Goal: Check status: Check status

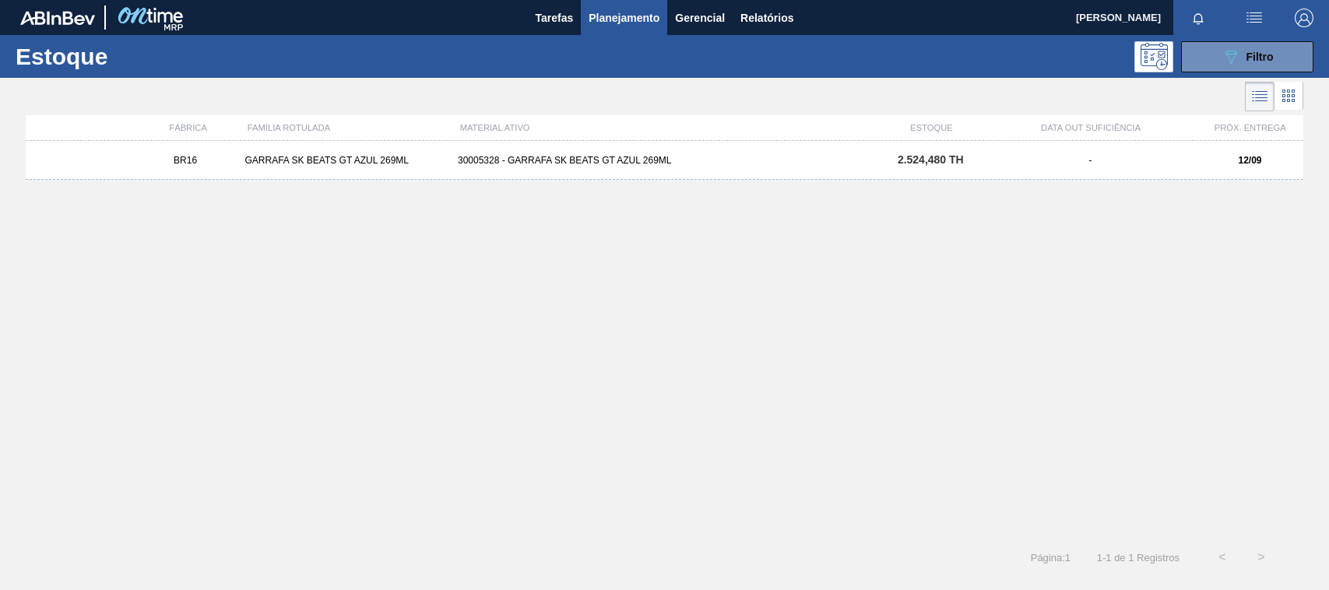
click at [1244, 52] on div "089F7B8B-B2A5-4AFE-B5C0-19BA573D28AC Filtro" at bounding box center [1248, 56] width 52 height 19
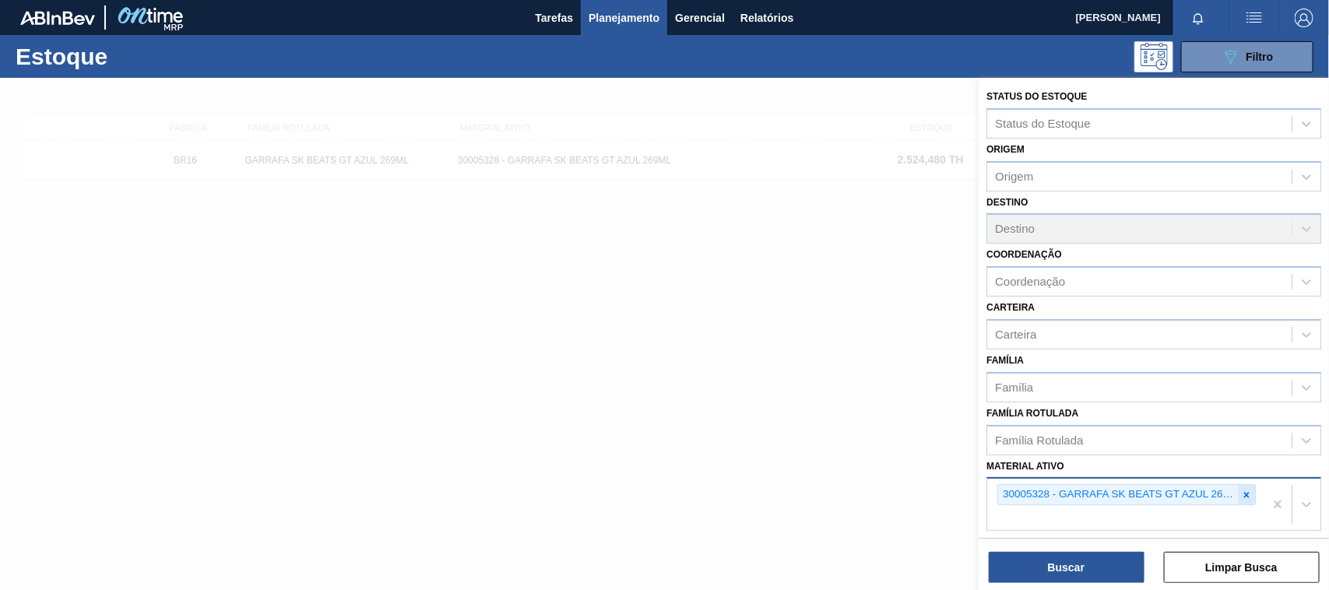
click at [1241, 490] on icon at bounding box center [1246, 495] width 11 height 11
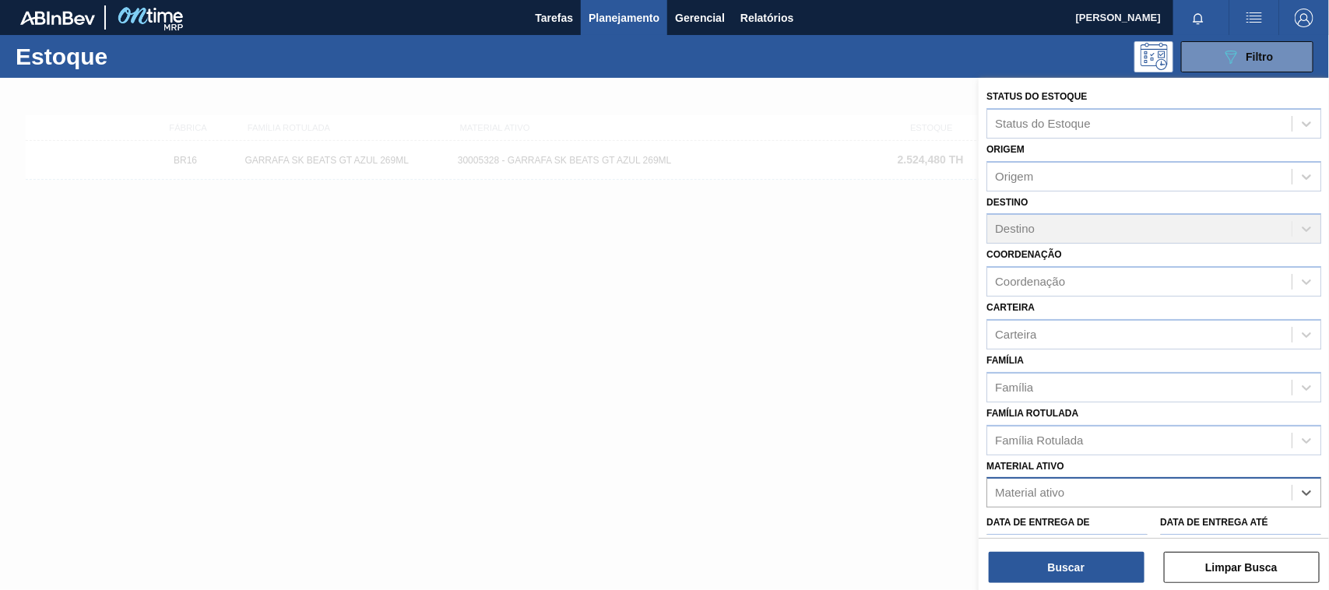
paste ativo "30007684"
type ativo "30007684"
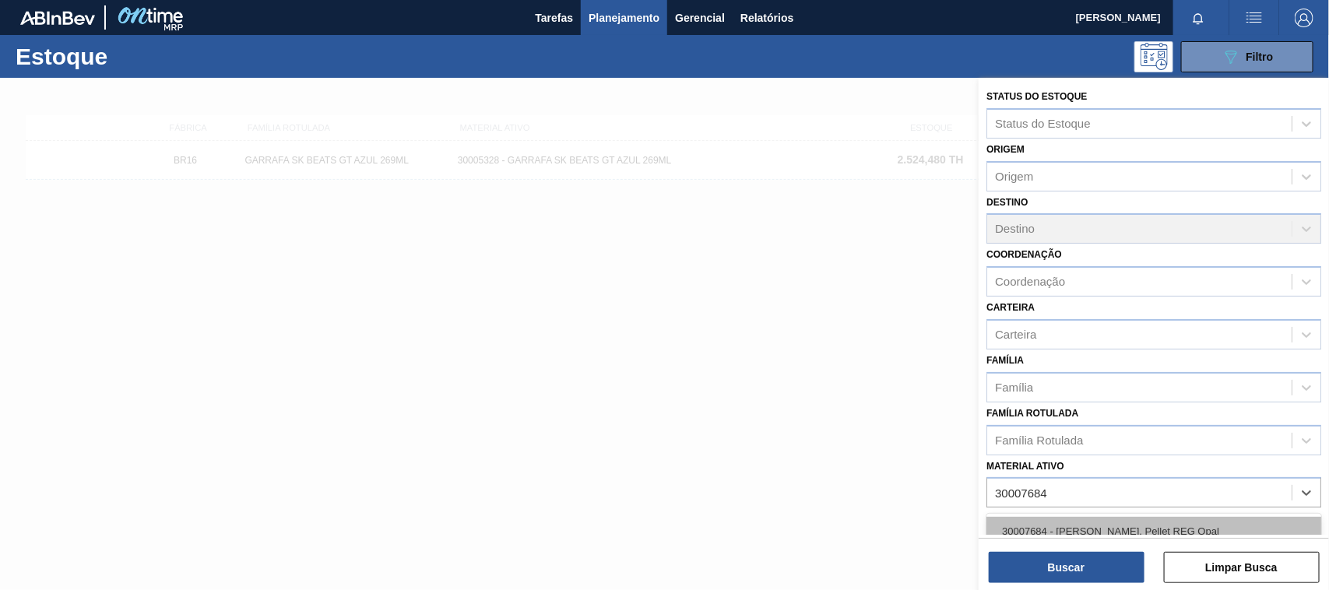
click at [1130, 531] on div "30007684 - [PERSON_NAME]. Pellet REG Opal" at bounding box center [1153, 531] width 335 height 29
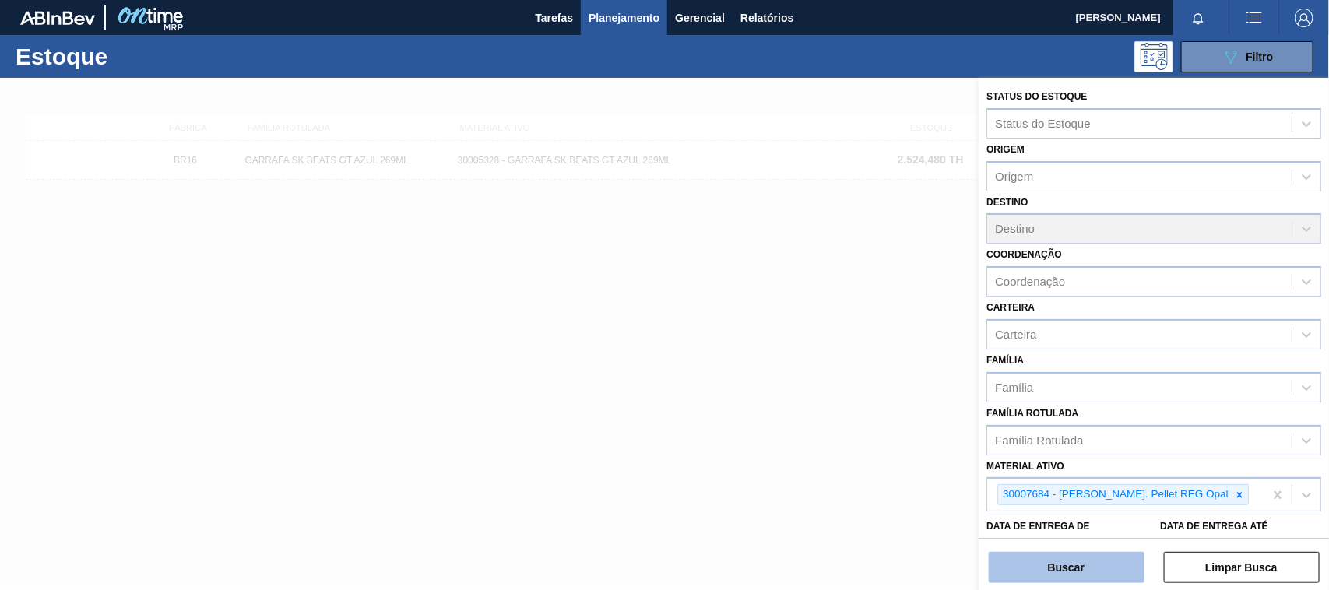
click at [1106, 578] on button "Buscar" at bounding box center [1067, 567] width 156 height 31
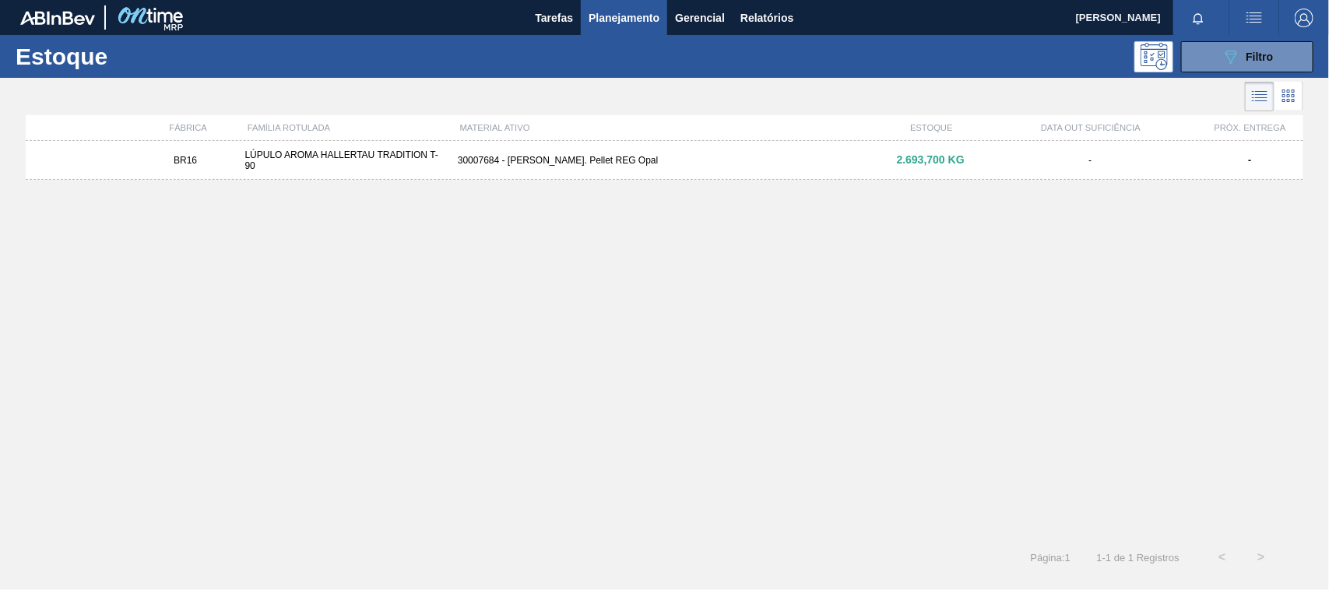
click at [539, 164] on div "30007684 - [PERSON_NAME]. Pellet REG Opal" at bounding box center [665, 160] width 426 height 11
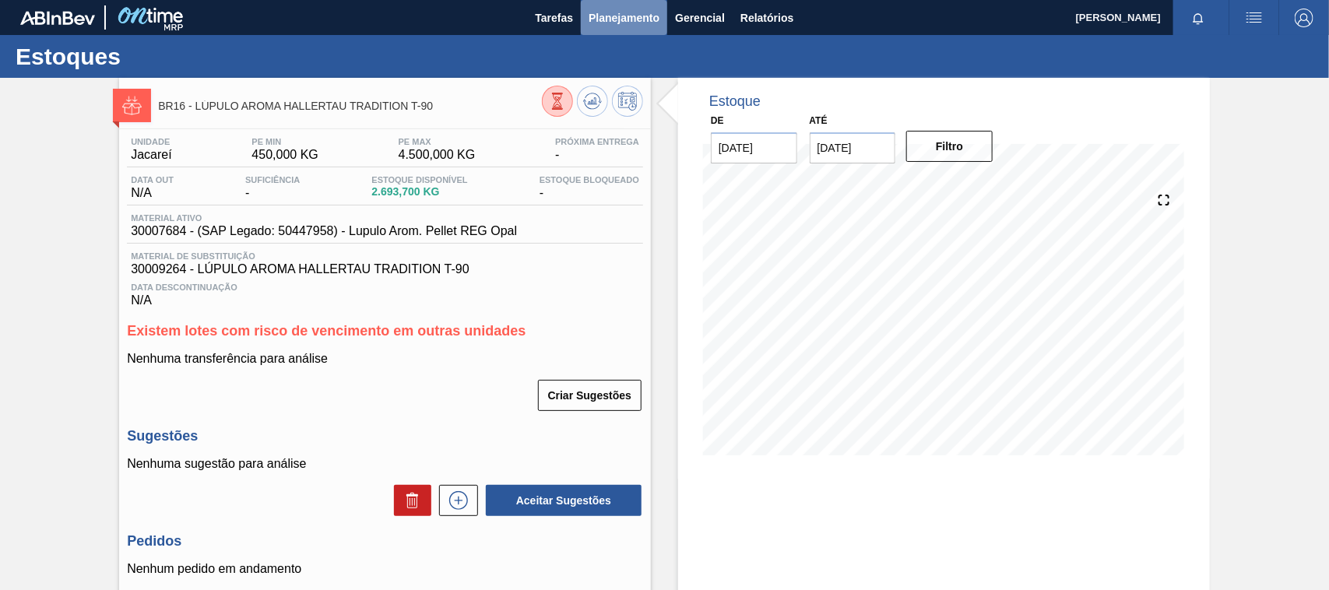
click at [614, 12] on span "Planejamento" at bounding box center [624, 18] width 71 height 19
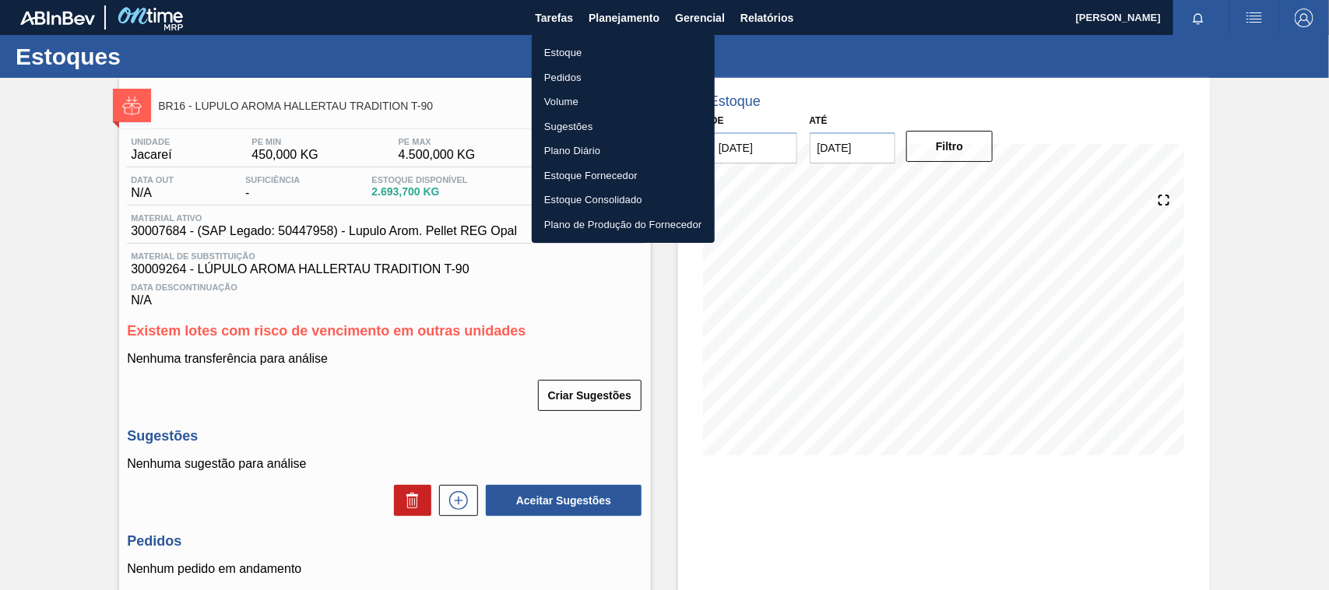
drag, startPoint x: 547, startPoint y: 48, endPoint x: 942, endPoint y: 48, distance: 394.7
click at [549, 48] on li "Estoque" at bounding box center [623, 52] width 183 height 25
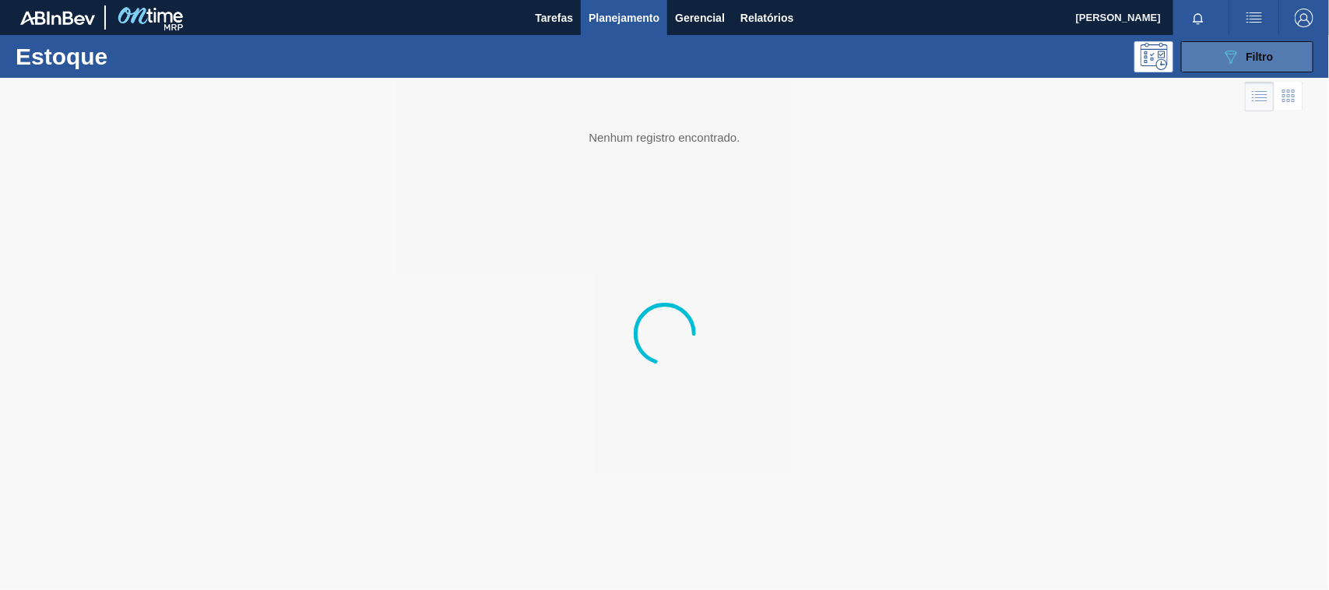
click at [1248, 57] on span "Filtro" at bounding box center [1259, 57] width 27 height 12
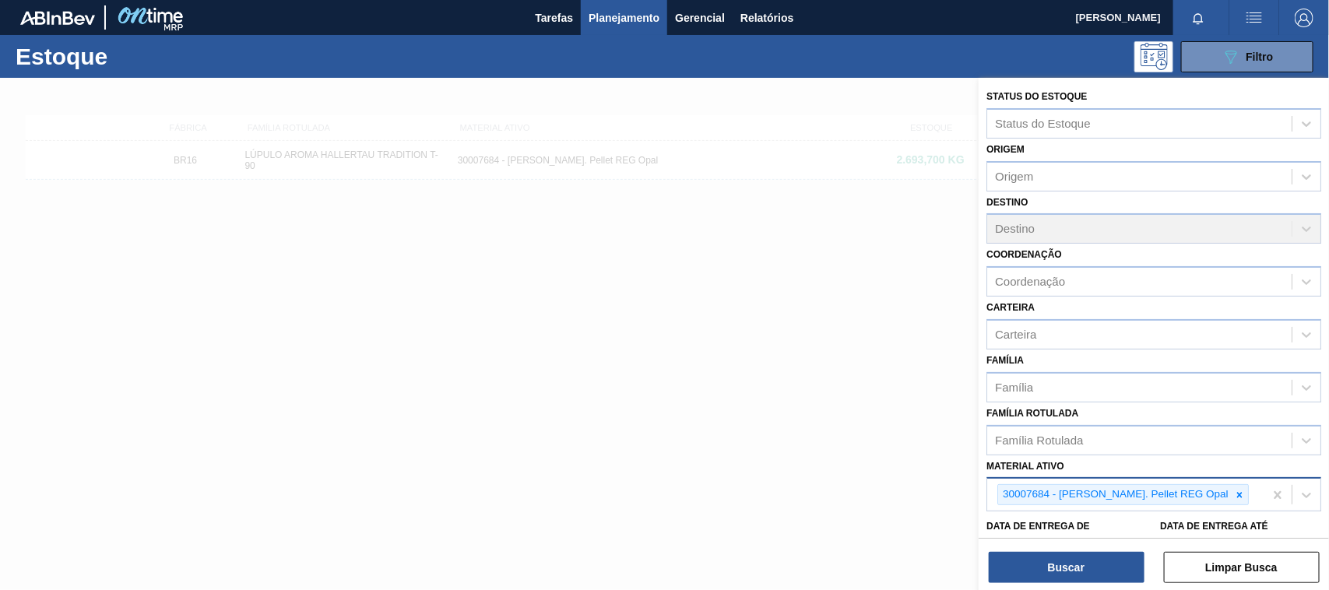
click at [1231, 496] on div at bounding box center [1239, 494] width 17 height 19
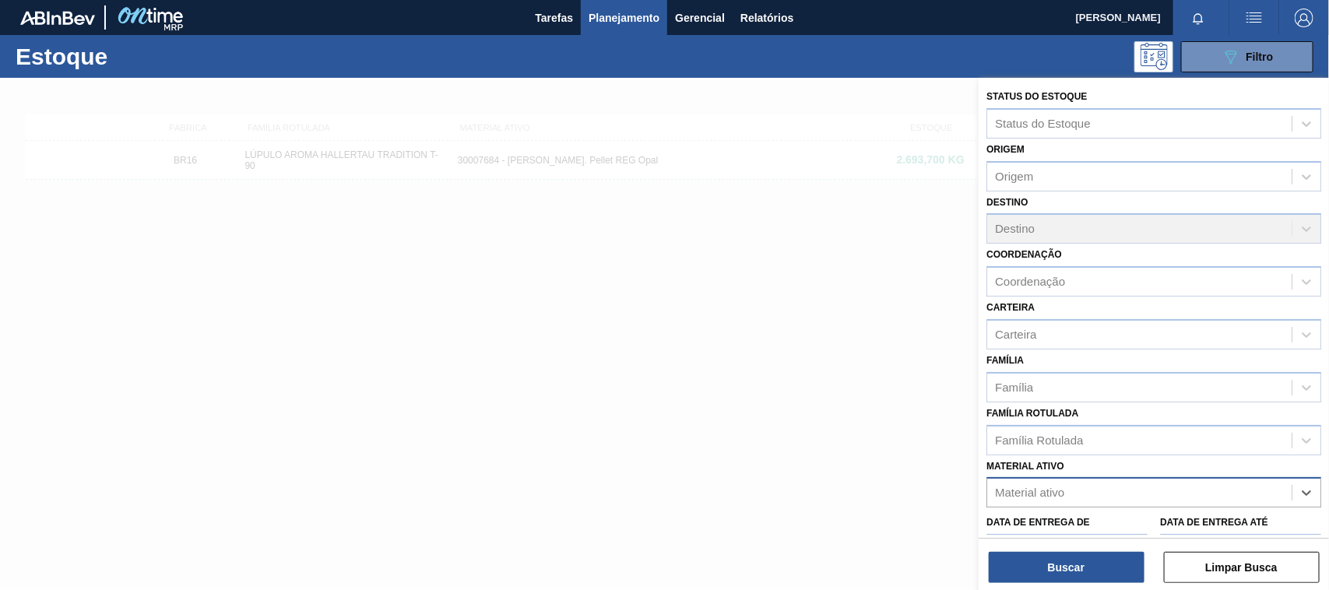
paste ativo "30003175"
type ativo "30003175"
click at [1088, 514] on div "30003175 - LUPULO AMAR. PIP HERCULES" at bounding box center [1153, 531] width 335 height 35
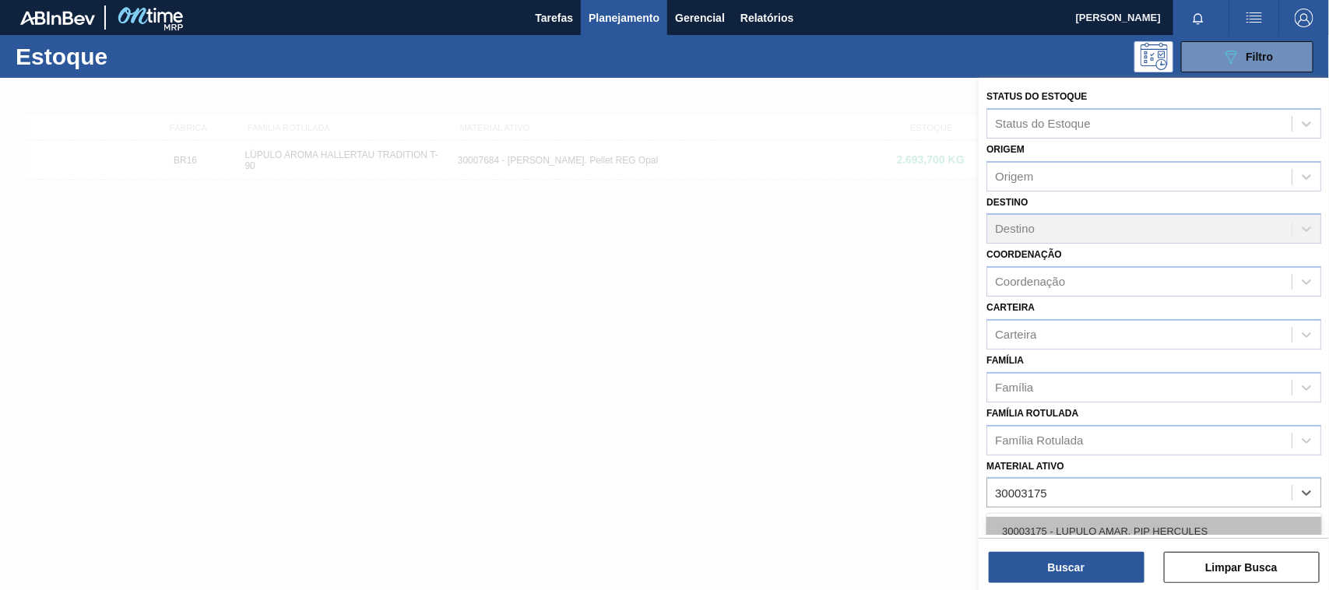
click at [1087, 528] on div "30003175 - LUPULO AMAR. PIP HERCULES" at bounding box center [1153, 531] width 335 height 29
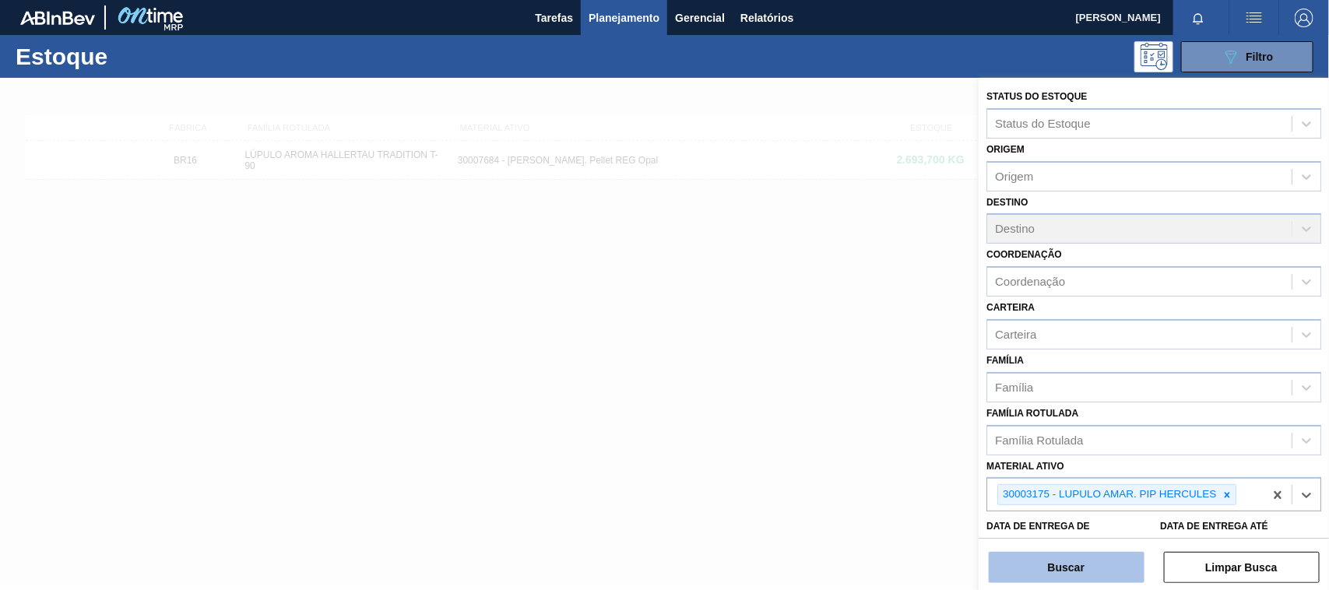
click at [1071, 562] on button "Buscar" at bounding box center [1067, 567] width 156 height 31
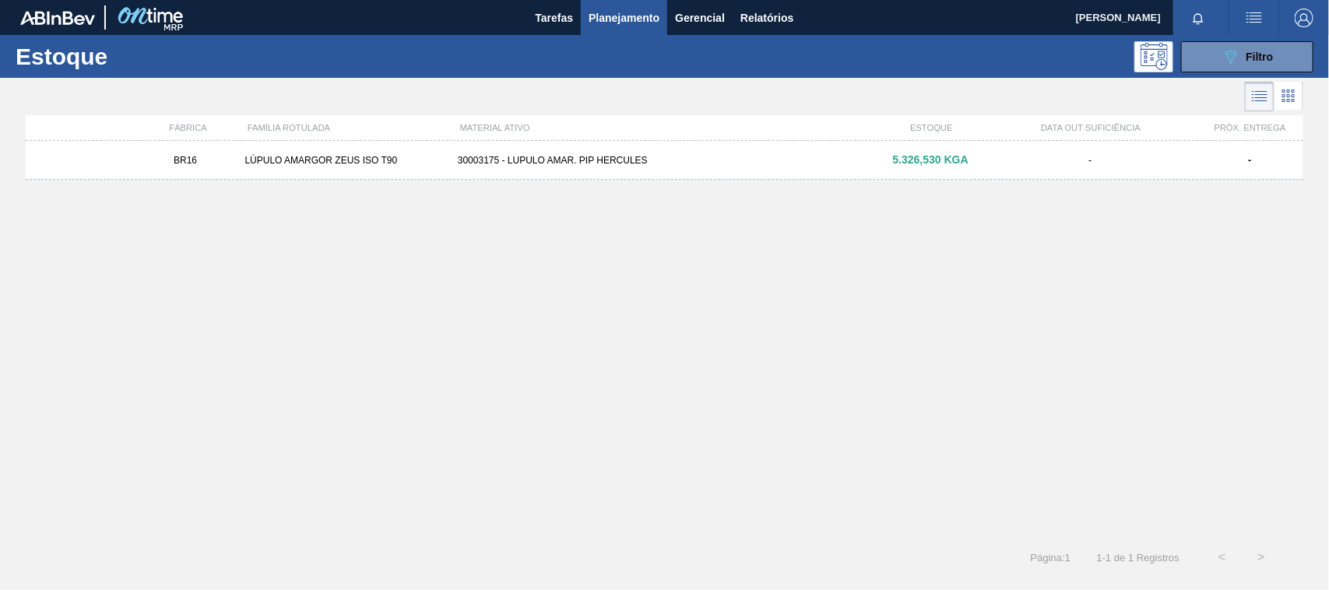
click at [660, 156] on div "30003175 - LUPULO AMAR. PIP HERCULES" at bounding box center [665, 160] width 426 height 11
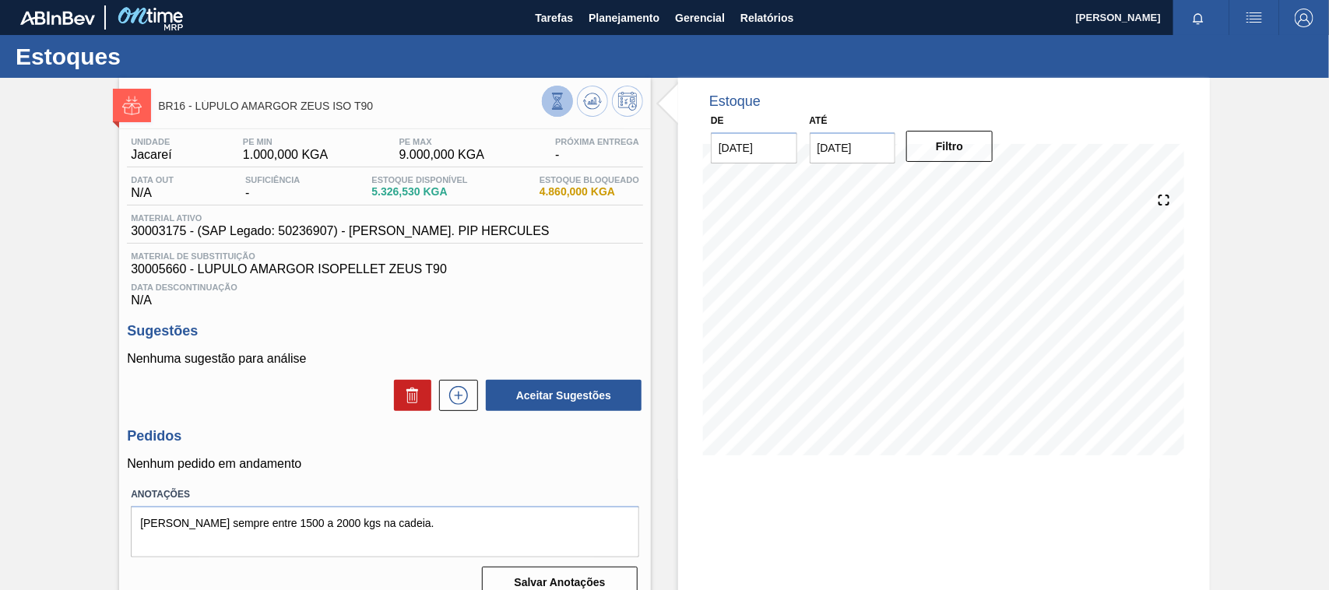
click at [561, 105] on icon at bounding box center [557, 101] width 17 height 17
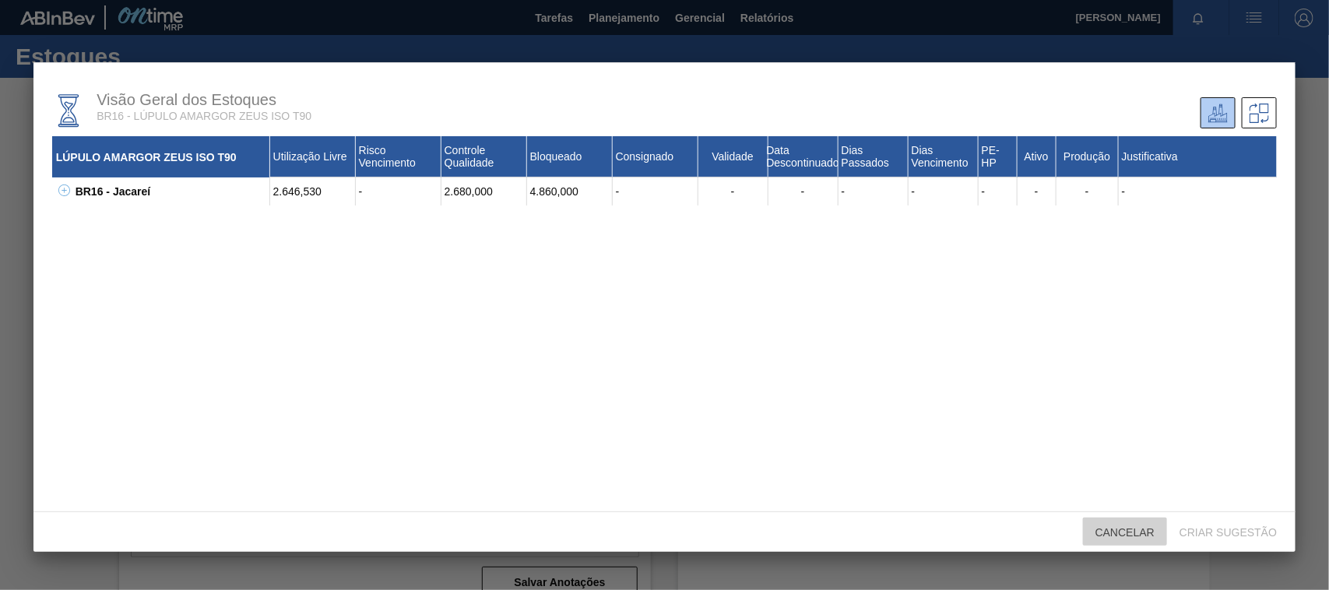
click at [1107, 526] on span "Cancelar" at bounding box center [1125, 532] width 84 height 12
